Goal: Task Accomplishment & Management: Use online tool/utility

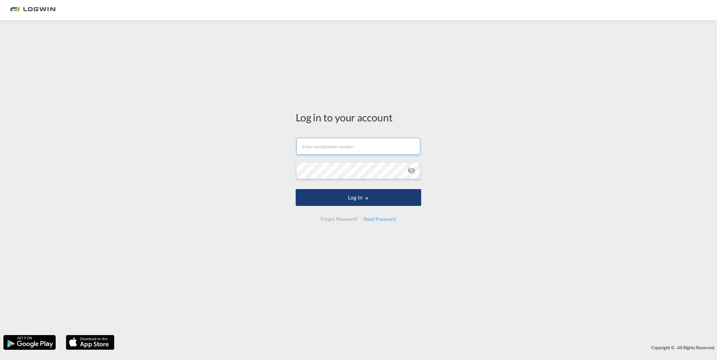
type input "[PERSON_NAME][EMAIL_ADDRESS][PERSON_NAME][DOMAIN_NAME]"
click at [352, 197] on button "Log In" at bounding box center [358, 197] width 125 height 17
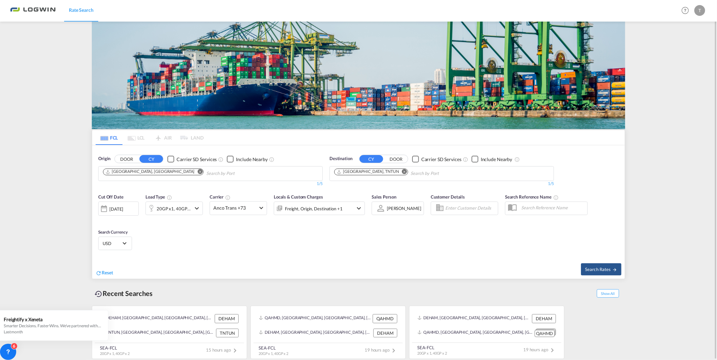
click at [402, 172] on md-icon "Remove" at bounding box center [404, 171] width 5 height 5
click at [376, 171] on input "Chips input." at bounding box center [366, 173] width 64 height 11
type input "varnama"
